Goal: Information Seeking & Learning: Learn about a topic

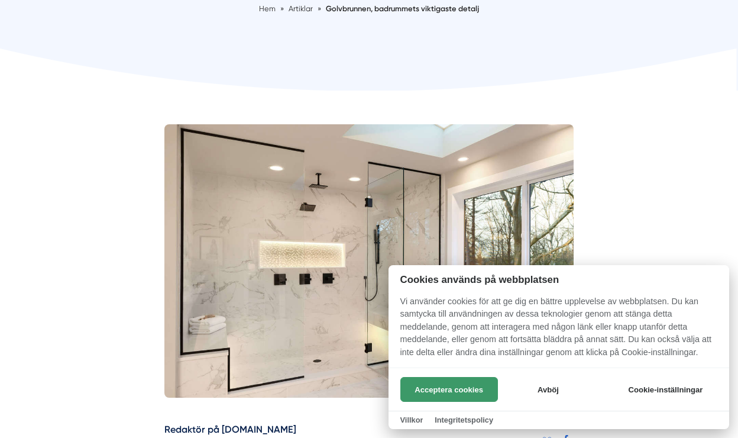
scroll to position [247, 0]
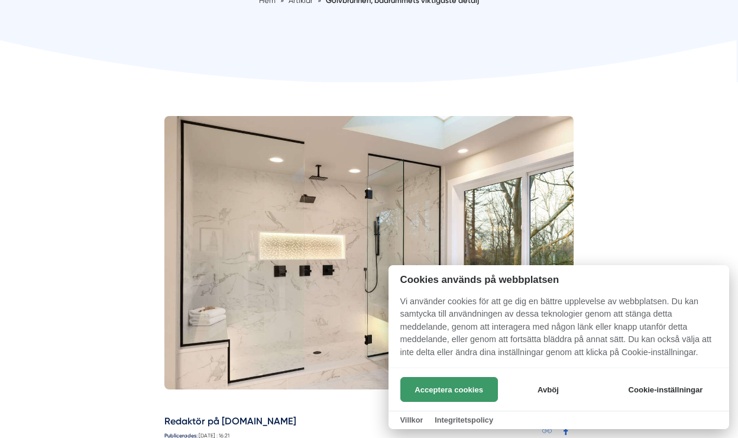
click at [452, 387] on button "Acceptera cookies" at bounding box center [449, 389] width 98 height 25
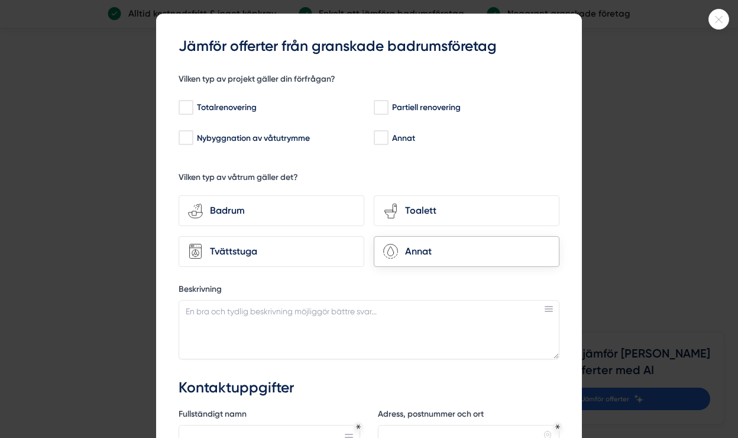
scroll to position [36, 0]
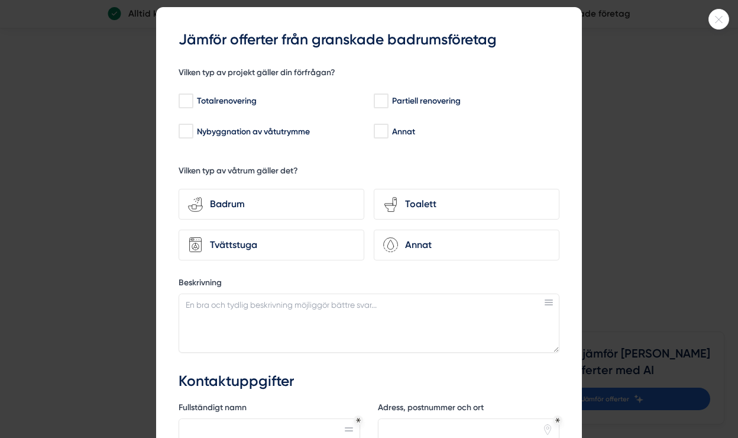
click at [721, 18] on icon at bounding box center [719, 19] width 20 height 7
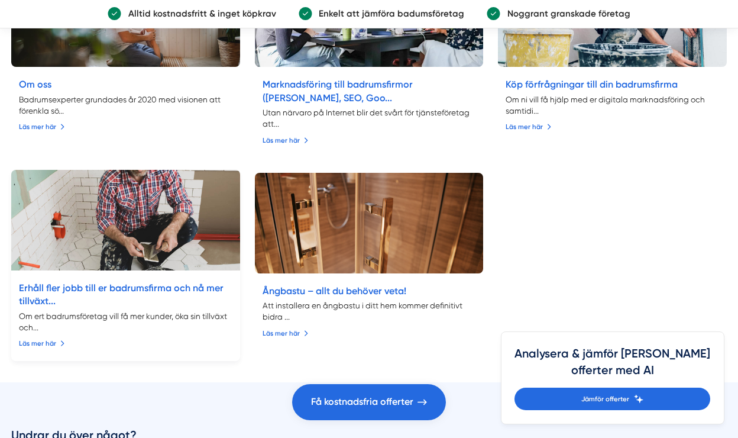
scroll to position [2838, 0]
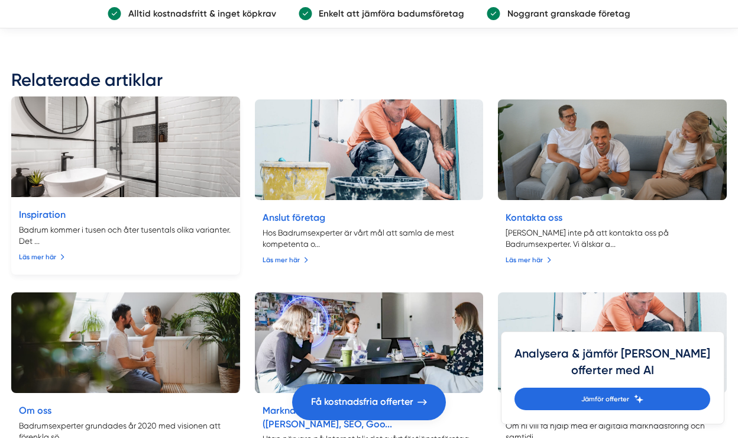
scroll to position [2534, 0]
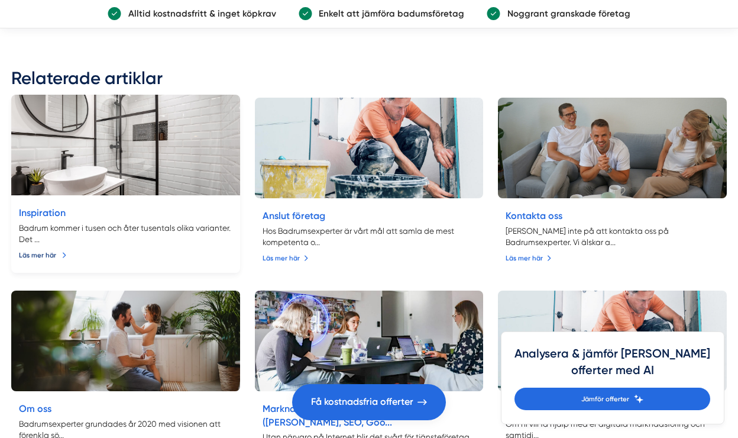
click at [38, 260] on link "Läs mer här" at bounding box center [43, 255] width 48 height 11
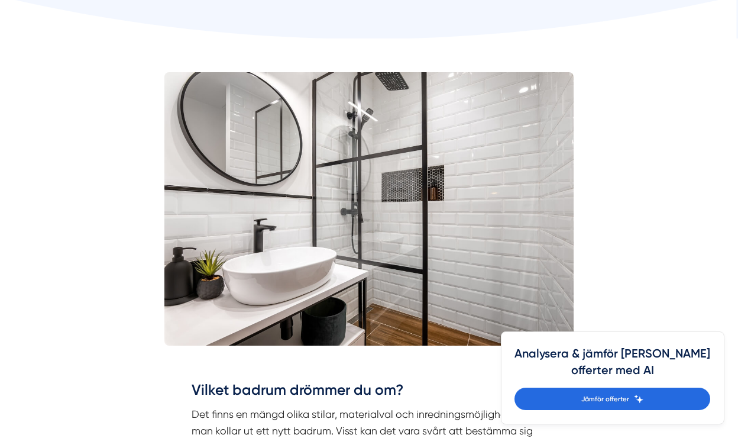
scroll to position [302, 0]
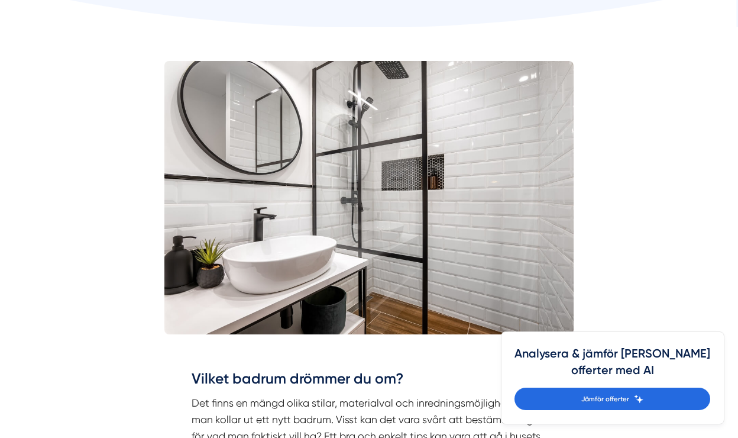
click at [222, 305] on img at bounding box center [368, 197] width 409 height 273
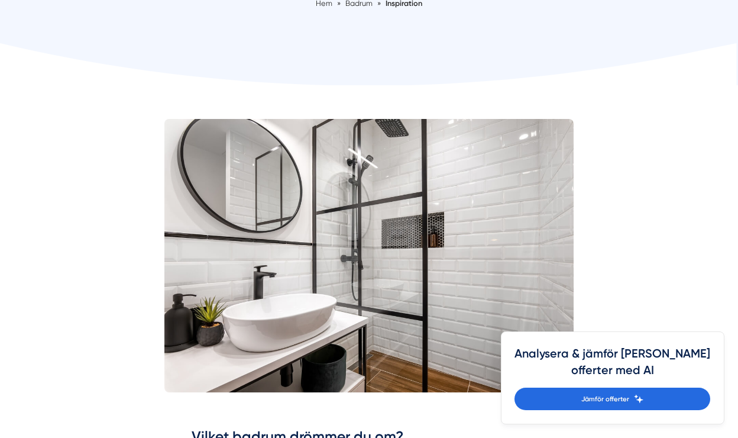
scroll to position [238, 0]
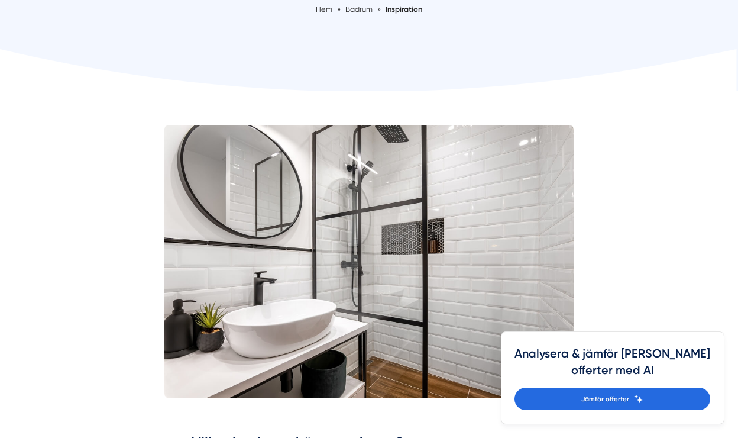
click at [341, 244] on img at bounding box center [368, 261] width 409 height 273
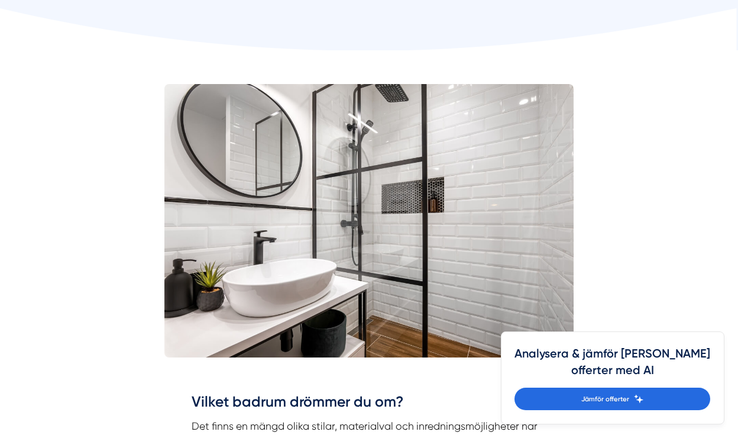
scroll to position [283, 0]
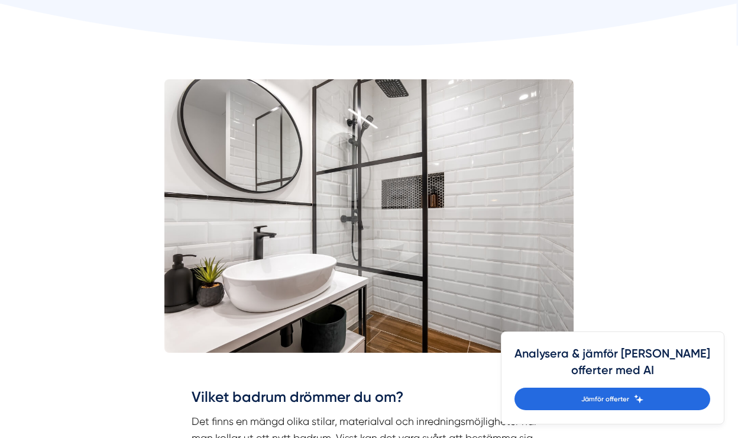
click at [497, 213] on img at bounding box center [368, 215] width 409 height 273
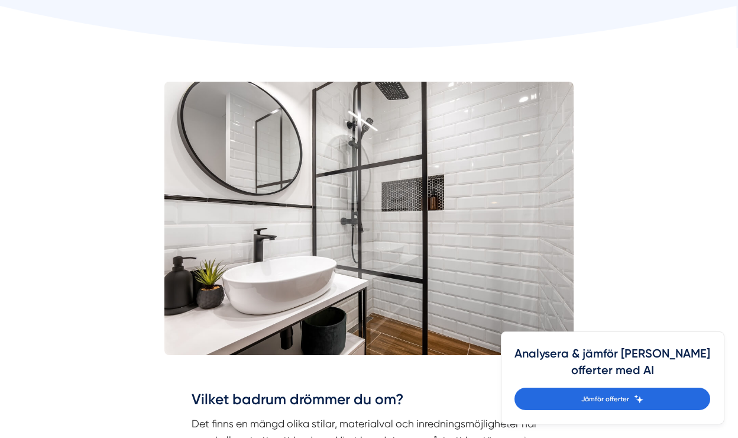
scroll to position [286, 0]
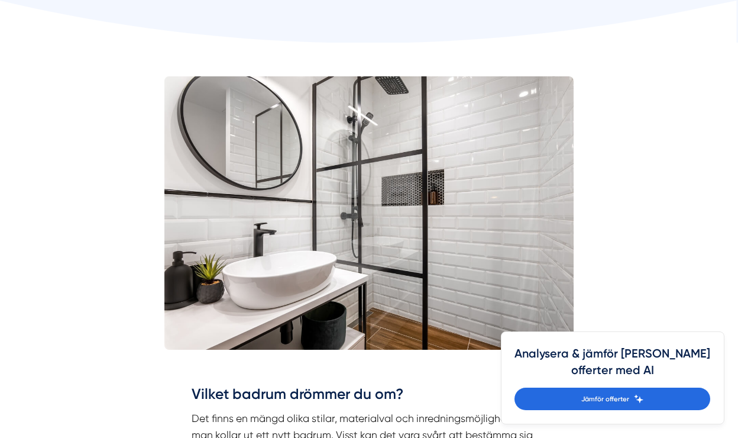
click at [385, 260] on img at bounding box center [368, 212] width 409 height 273
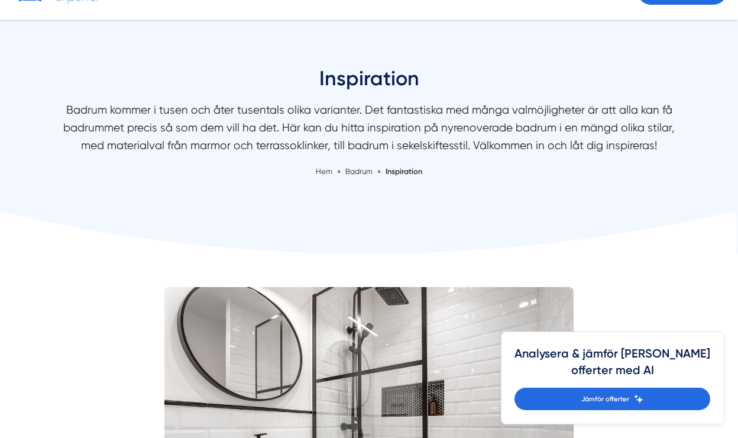
scroll to position [11, 0]
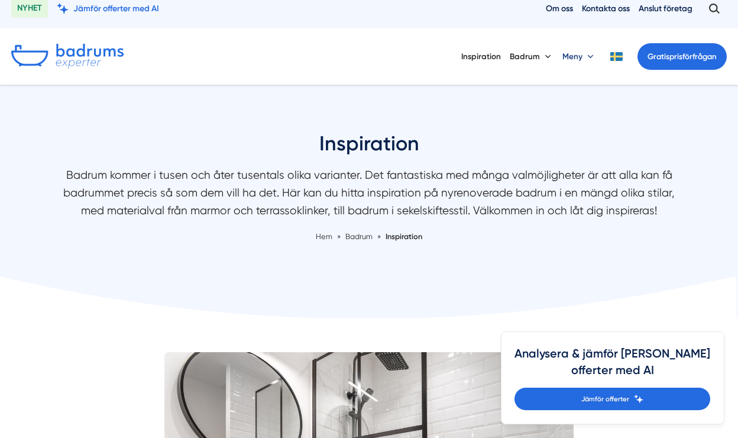
click at [579, 60] on button "Meny" at bounding box center [579, 56] width 34 height 30
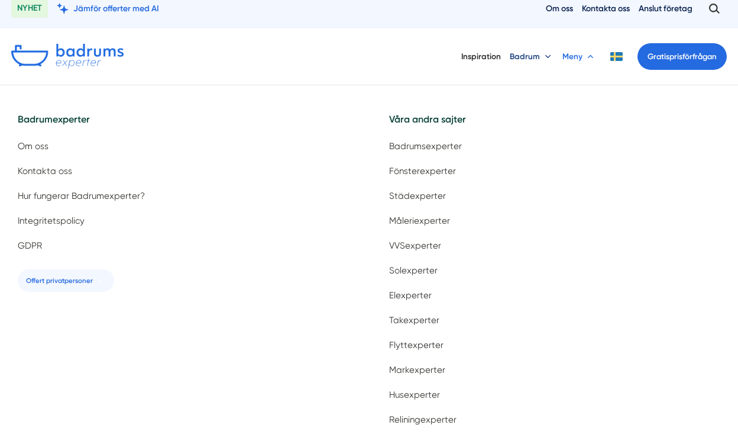
click at [514, 59] on button "Badrum" at bounding box center [532, 56] width 44 height 30
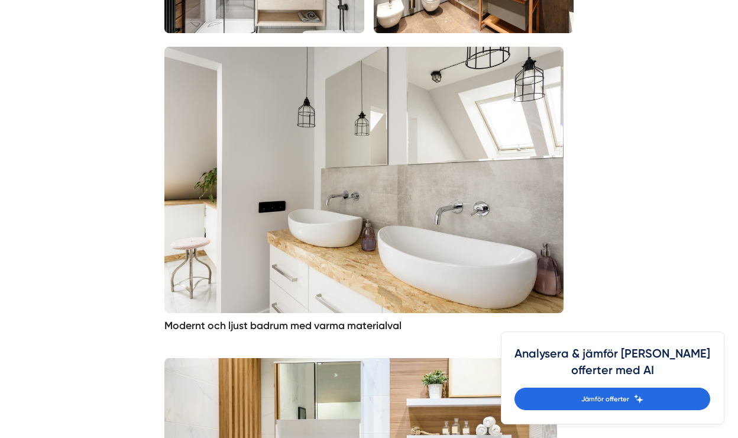
scroll to position [1027, 0]
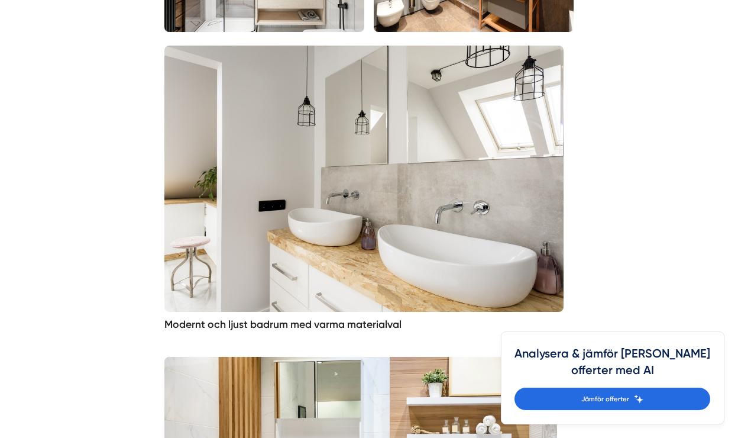
click at [368, 256] on img at bounding box center [363, 179] width 399 height 266
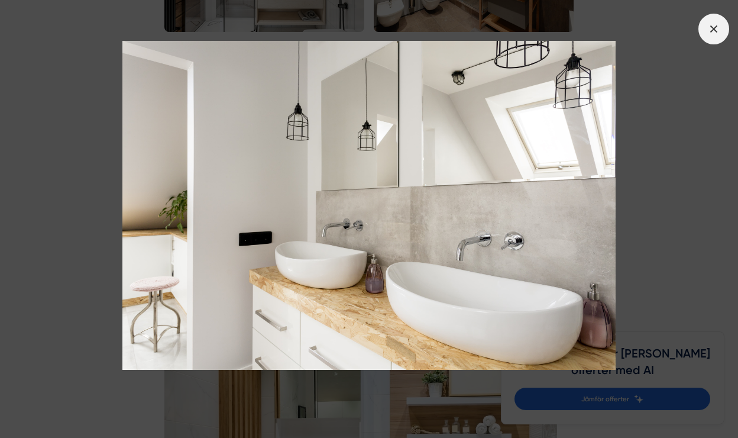
click at [706, 33] on span at bounding box center [713, 29] width 31 height 31
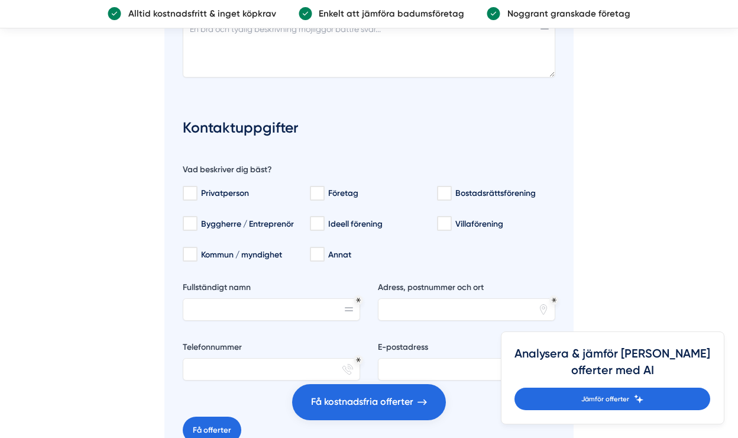
scroll to position [4349, 0]
